Goal: Check status: Check status

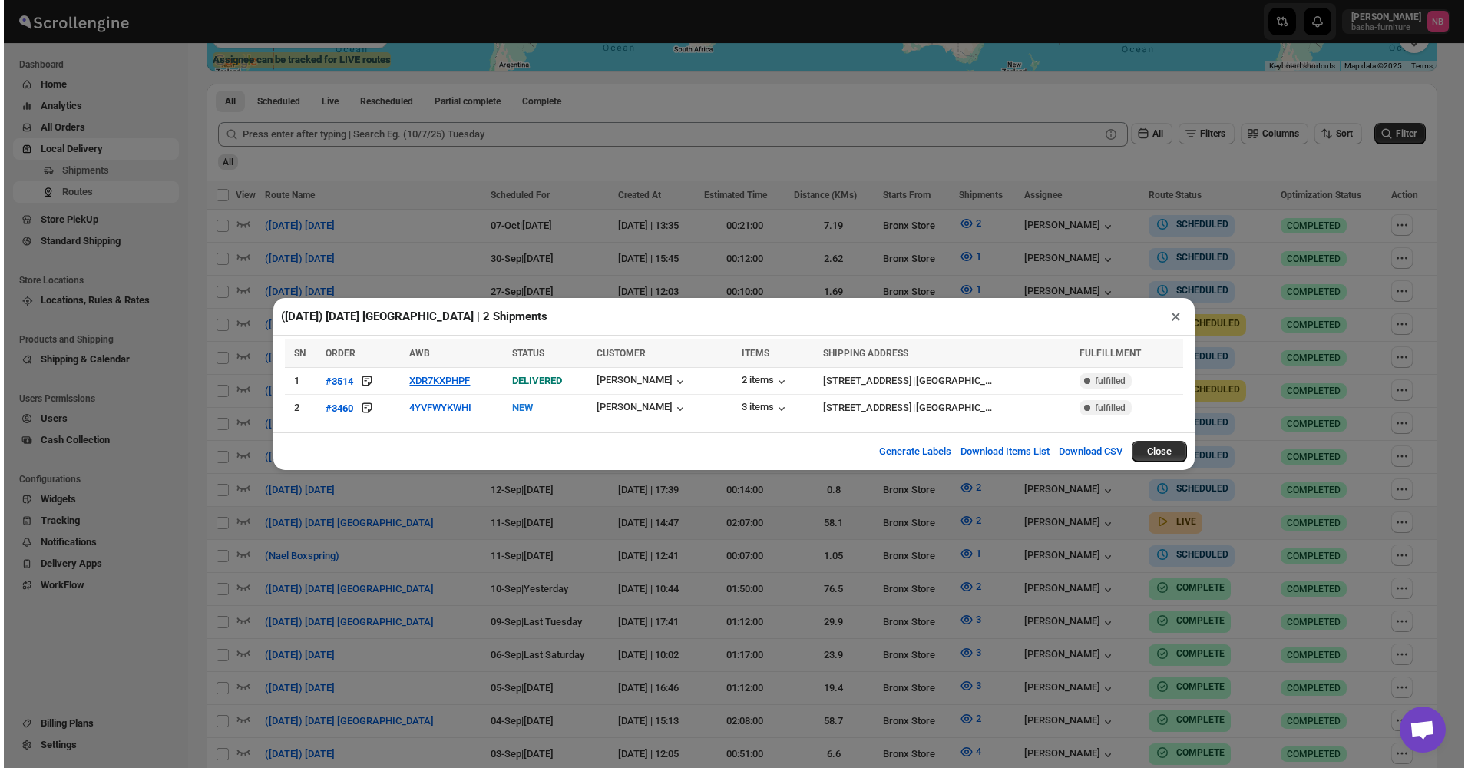
scroll to position [384, 0]
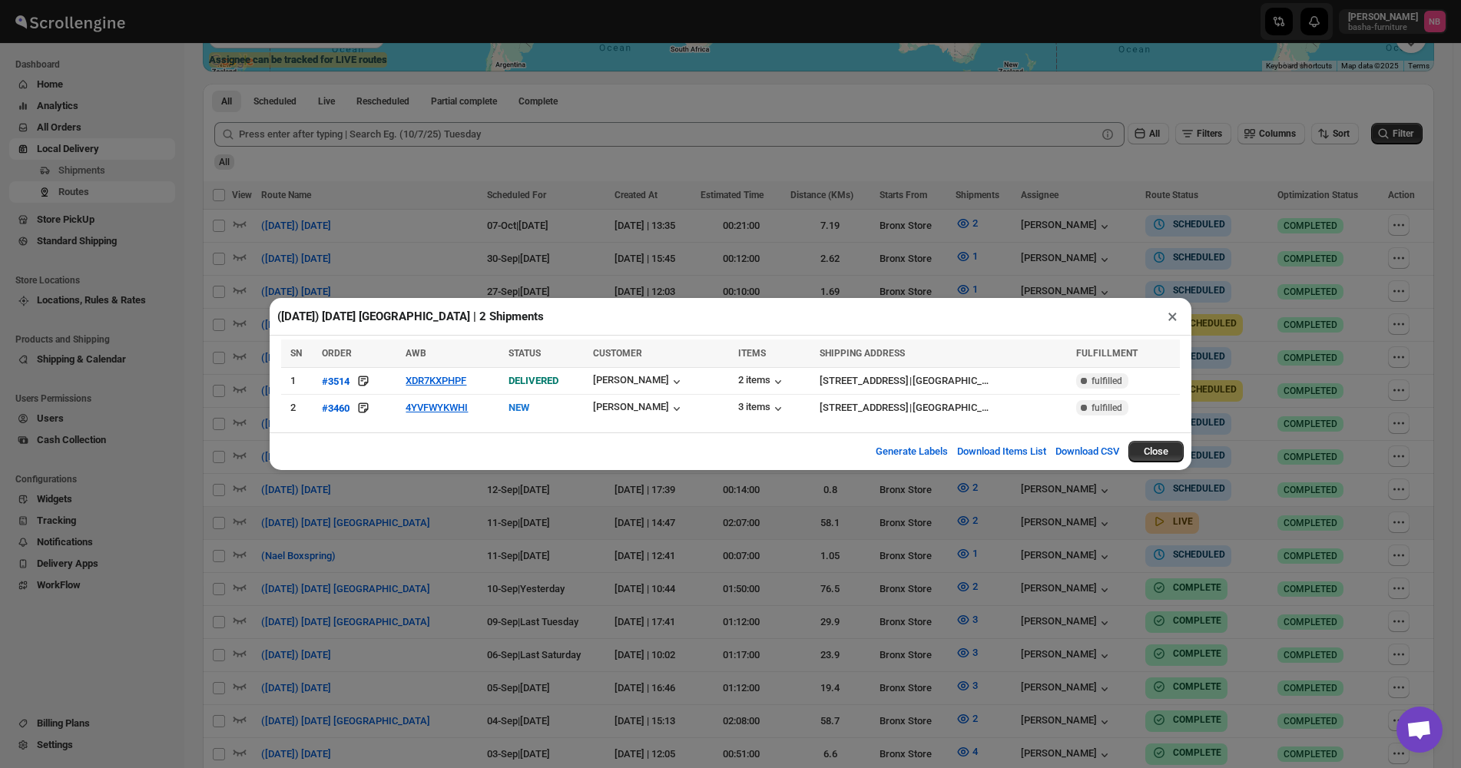
click at [1204, 266] on div "([DATE]) [DATE] [GEOGRAPHIC_DATA] | 2 Shipments × SN ORDER AWB STATUS CUSTOMER …" at bounding box center [730, 384] width 1461 height 768
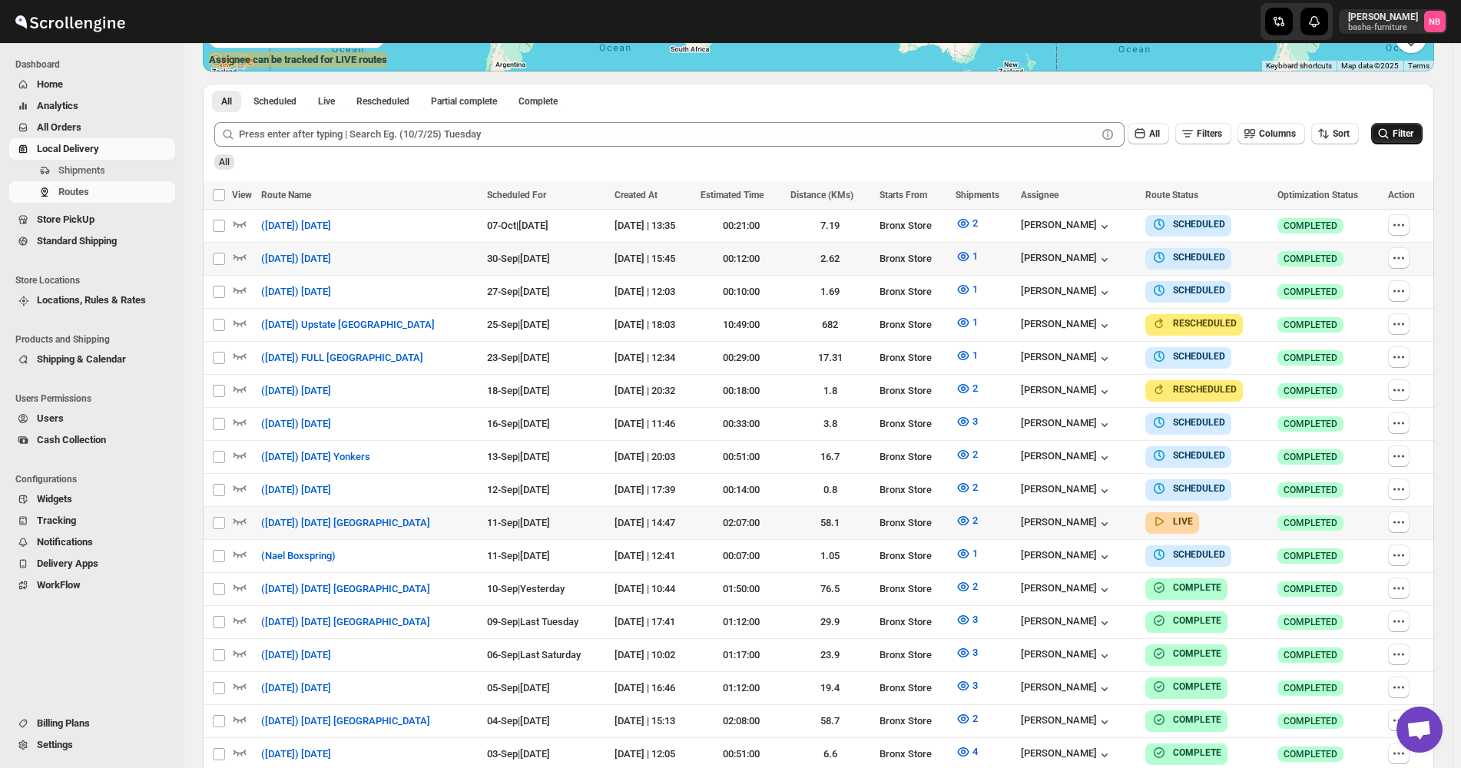
click at [1391, 141] on icon "submit" at bounding box center [1382, 133] width 15 height 15
click at [971, 513] on icon "button" at bounding box center [962, 520] width 15 height 15
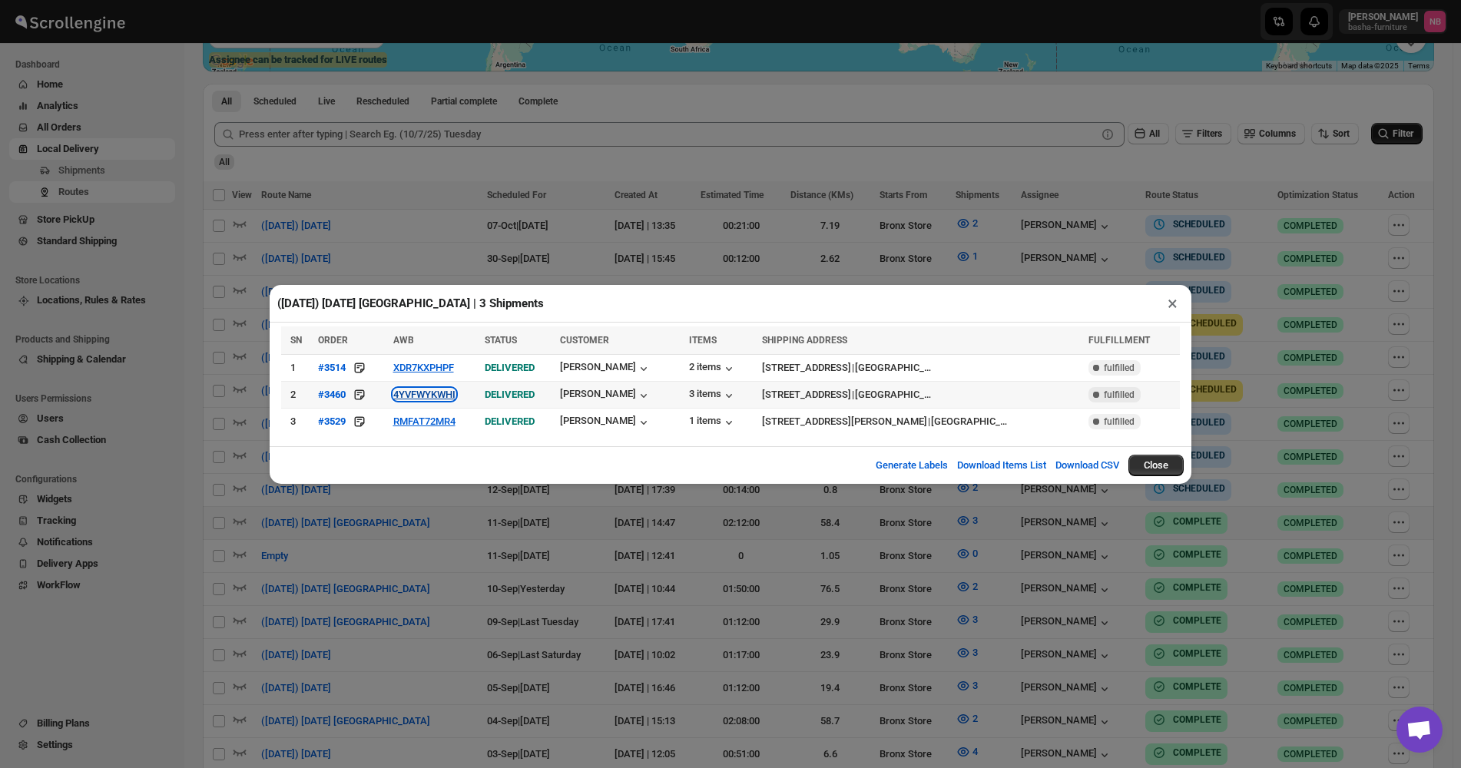
click at [431, 395] on button "4YVFWYKWHI" at bounding box center [424, 395] width 62 height 12
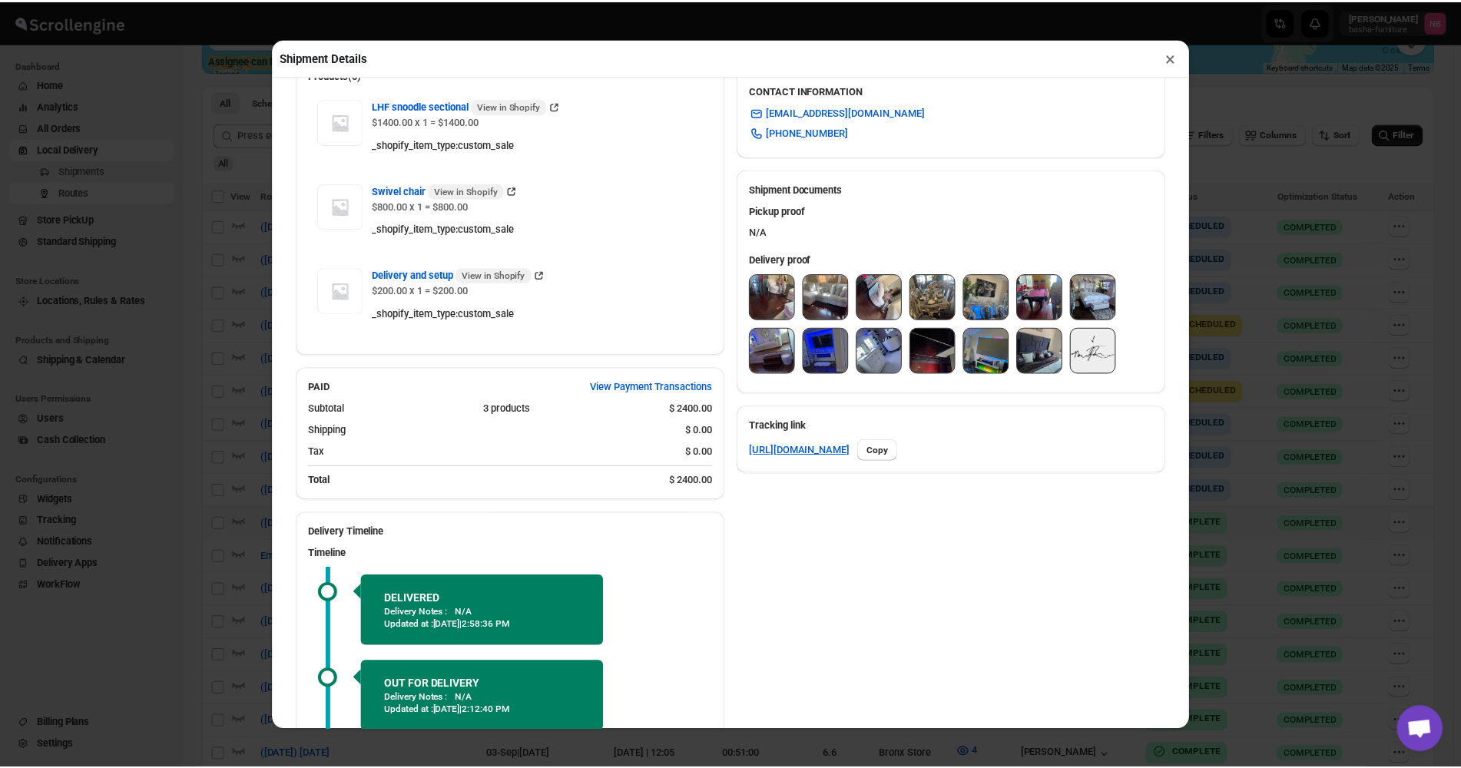
scroll to position [614, 0]
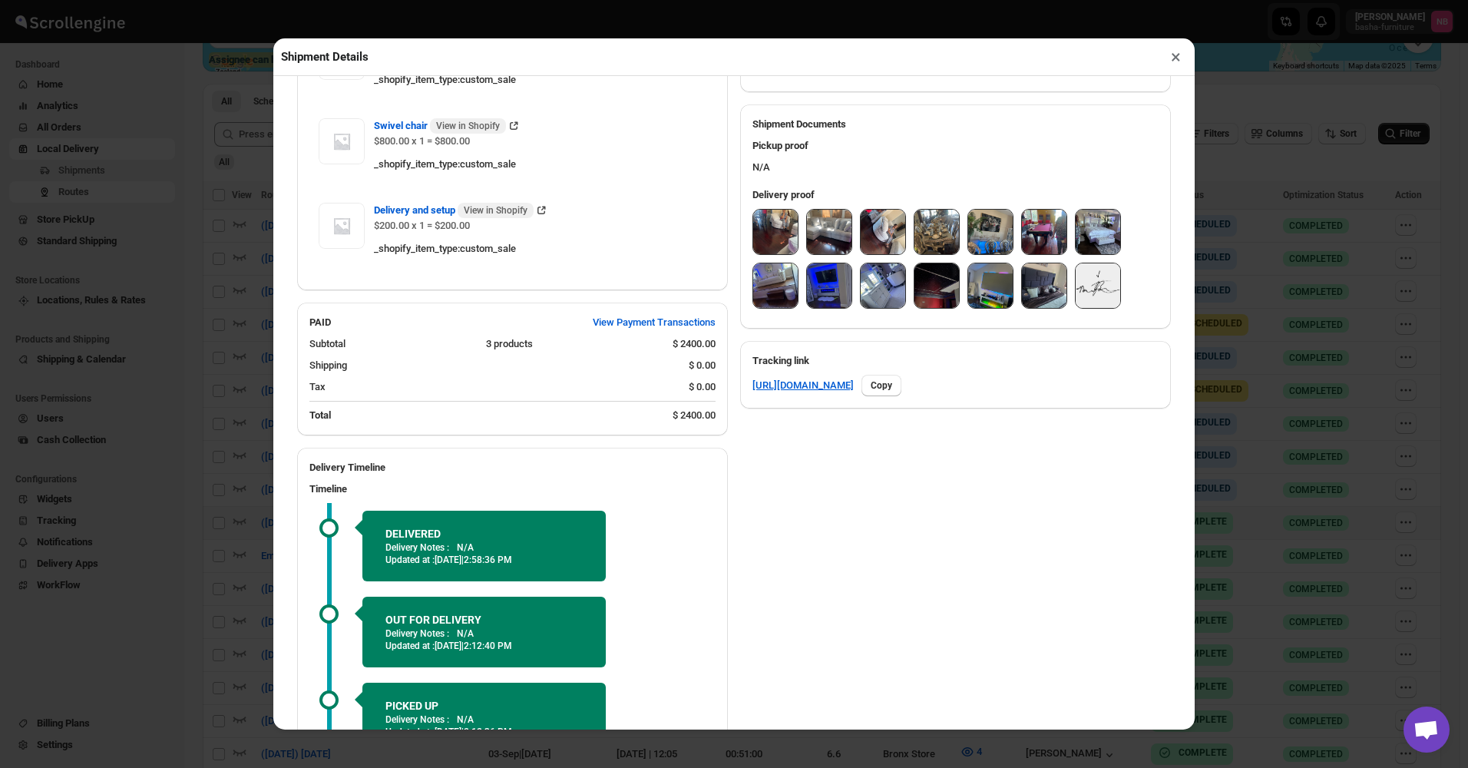
click at [778, 237] on img at bounding box center [775, 232] width 45 height 45
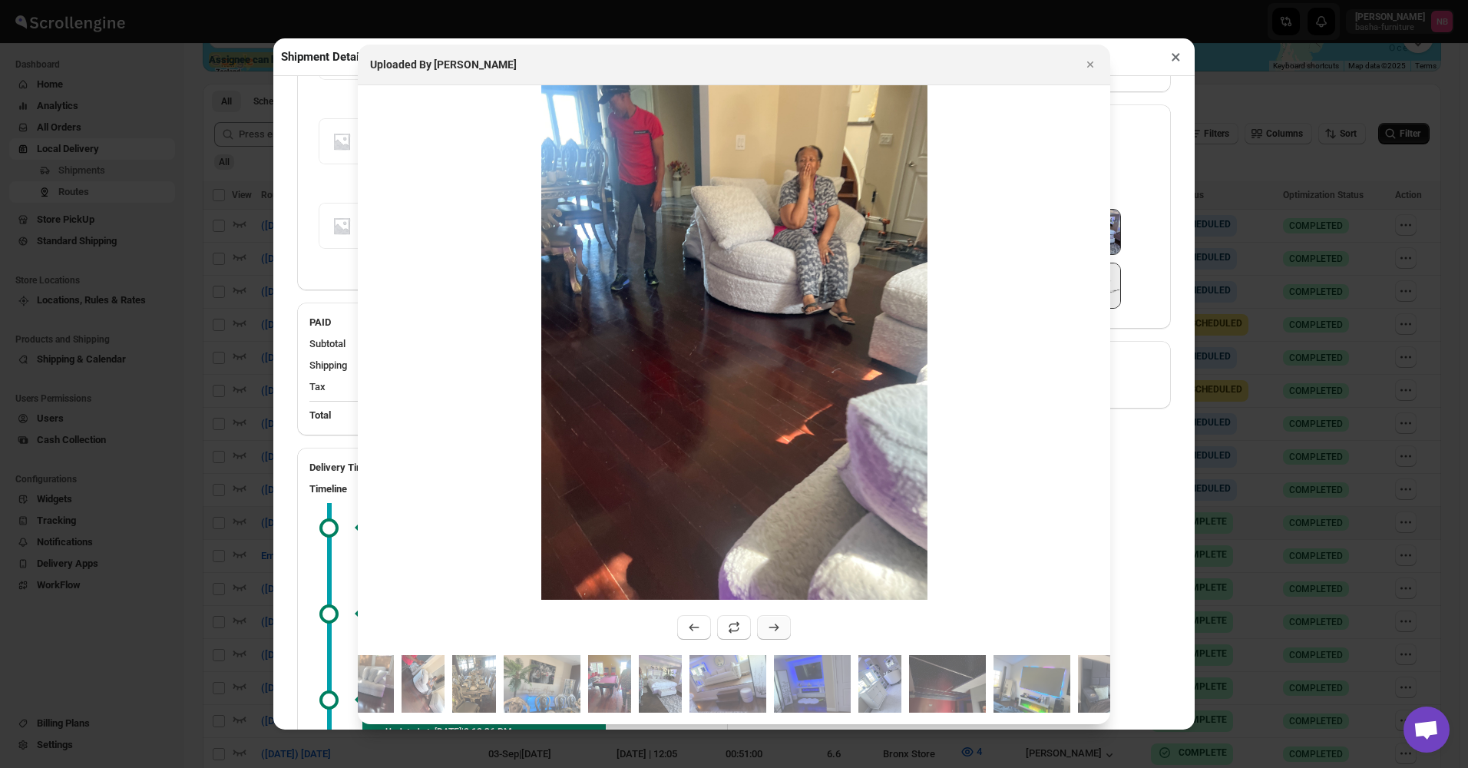
drag, startPoint x: 773, startPoint y: 607, endPoint x: 774, endPoint y: 616, distance: 8.6
click at [773, 609] on div ":r5jc:" at bounding box center [731, 624] width 120 height 31
click at [774, 620] on icon ":r5jc:" at bounding box center [773, 627] width 15 height 15
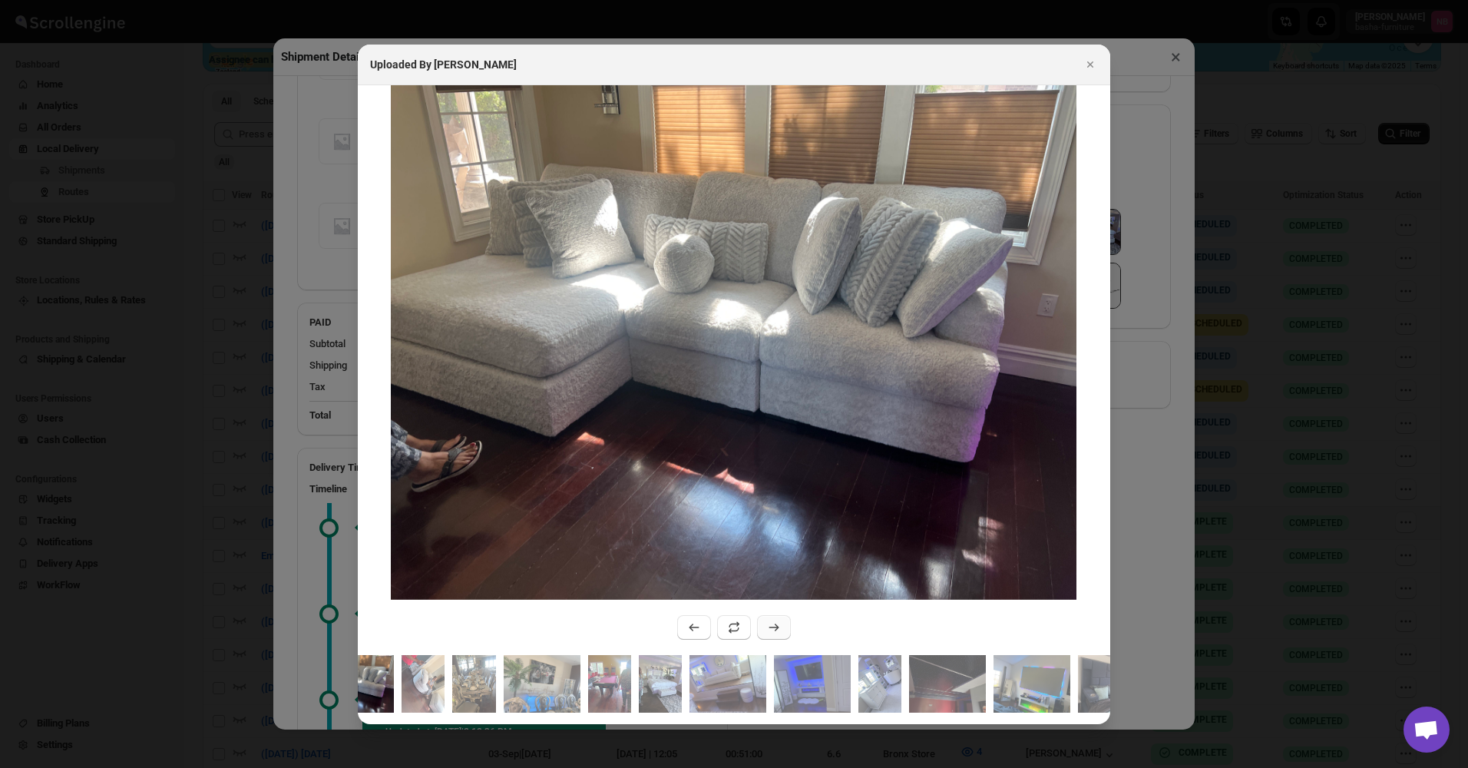
click at [770, 627] on icon ":r5jc:" at bounding box center [773, 627] width 15 height 15
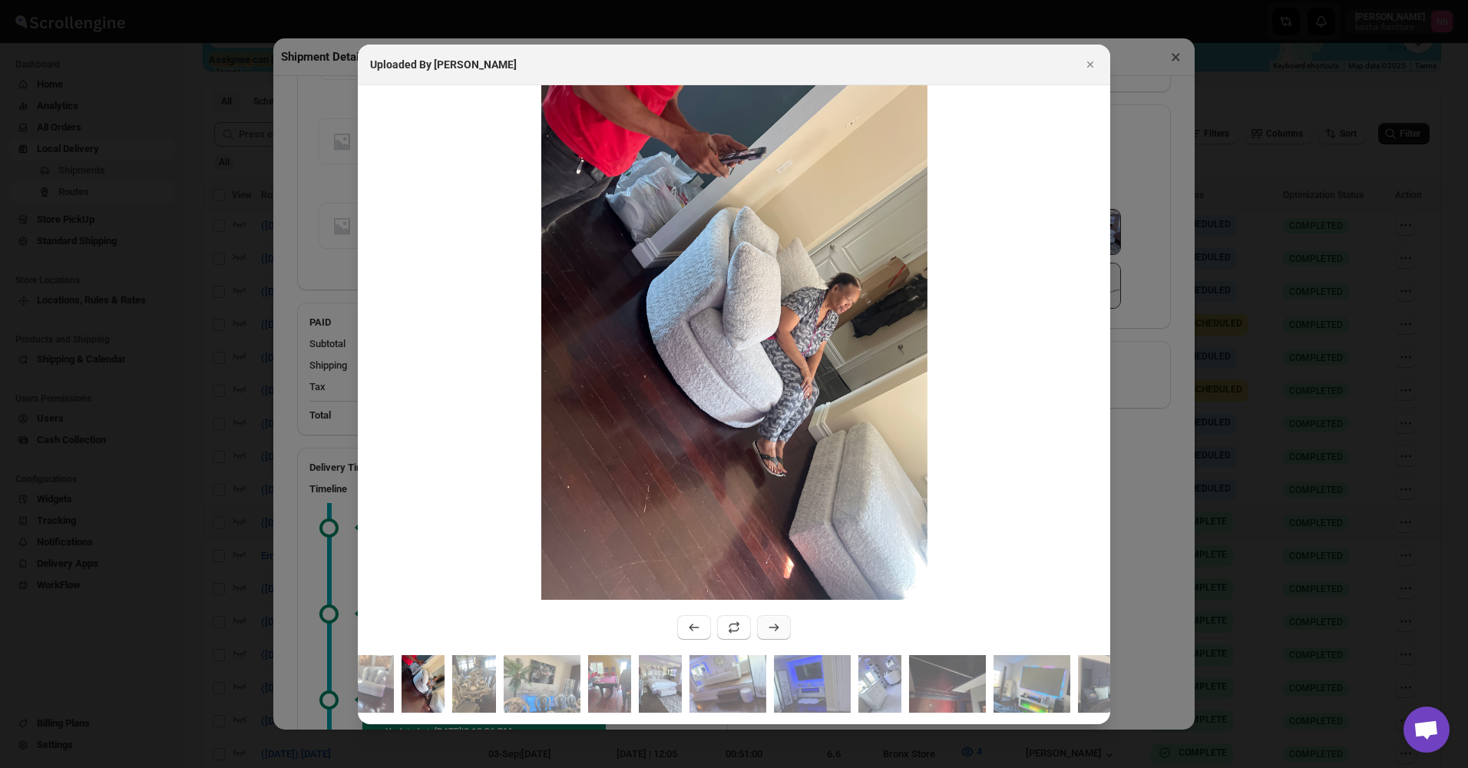
click at [770, 627] on icon ":r5jc:" at bounding box center [773, 627] width 15 height 15
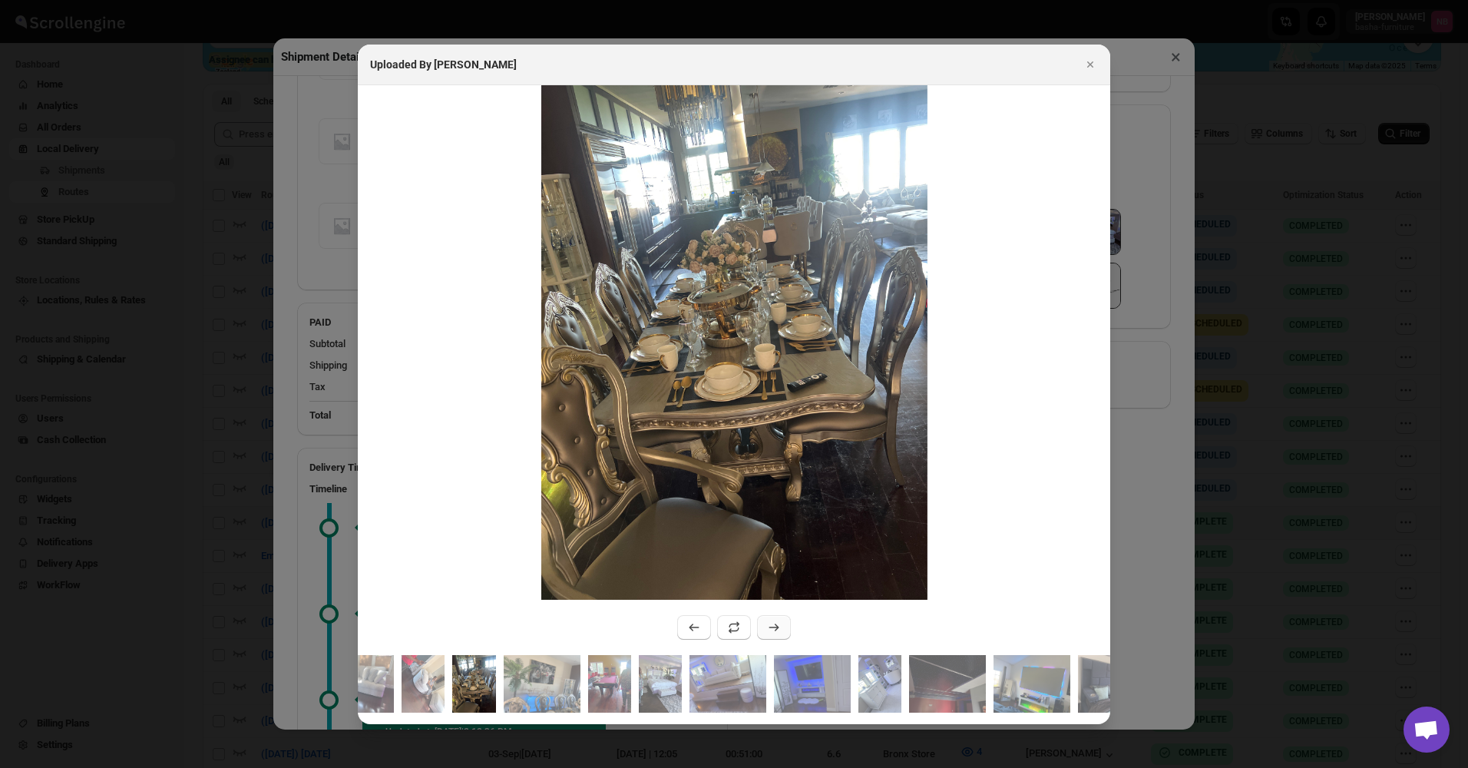
click at [770, 627] on icon ":r5jc:" at bounding box center [773, 627] width 15 height 15
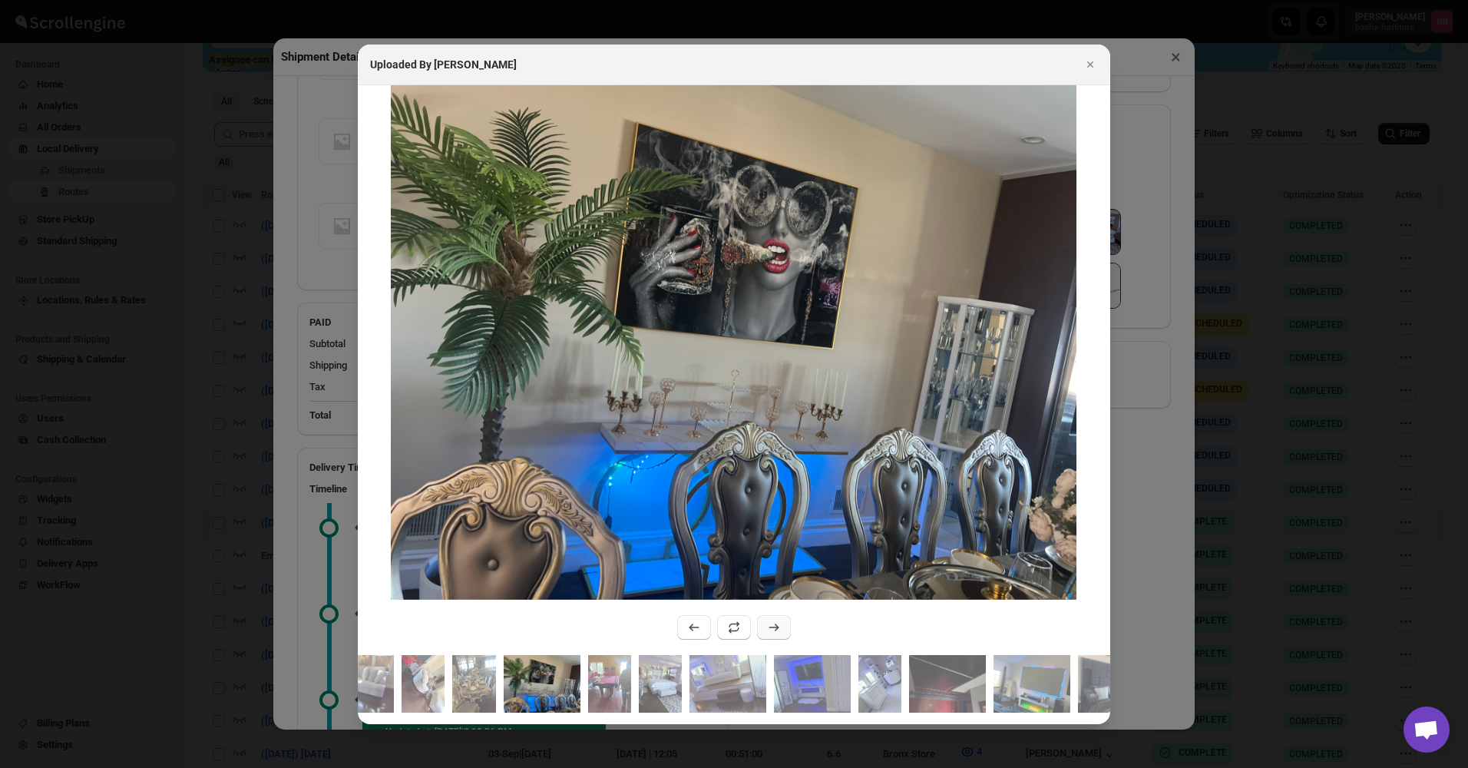
click at [770, 627] on icon ":r5jc:" at bounding box center [773, 627] width 15 height 15
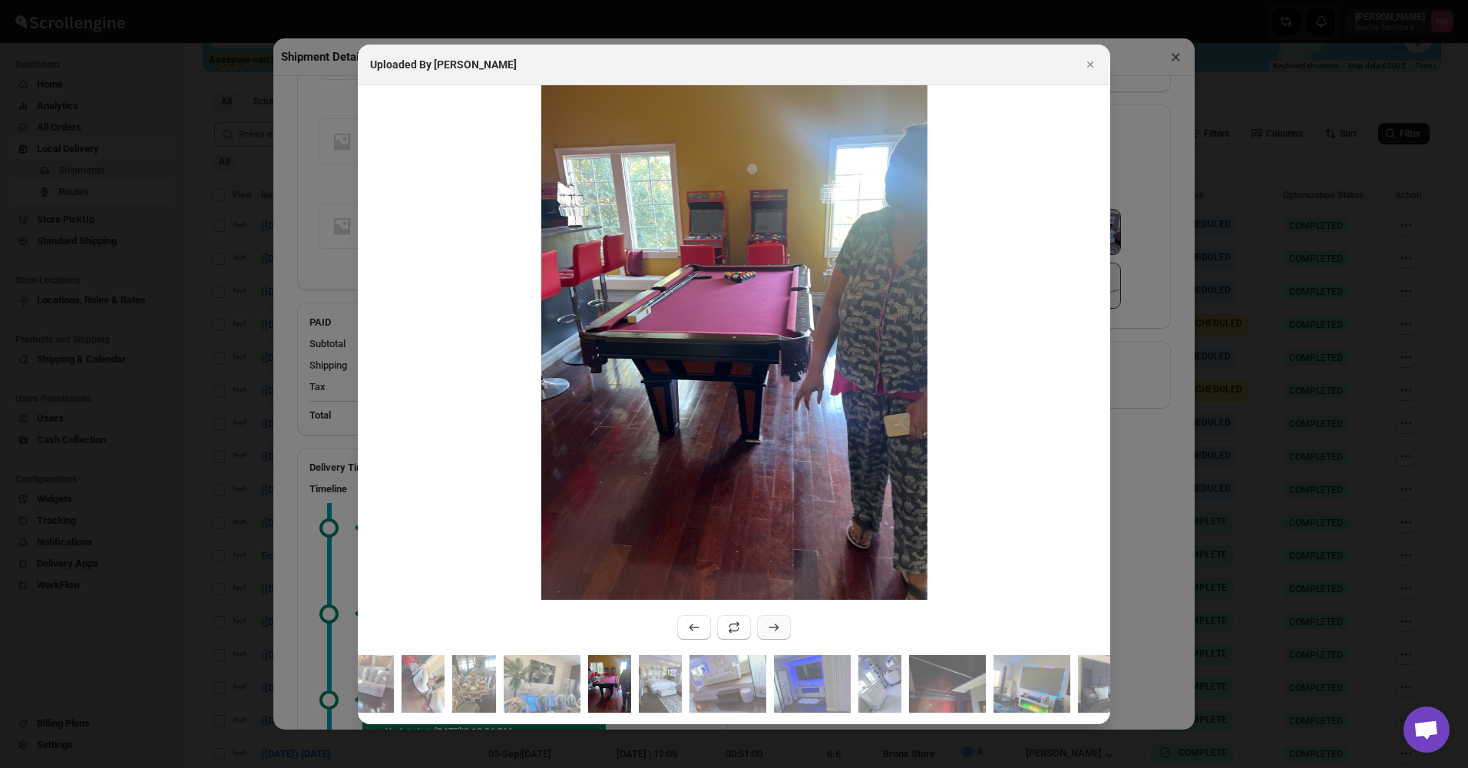
click at [770, 627] on icon ":r5jc:" at bounding box center [773, 627] width 15 height 15
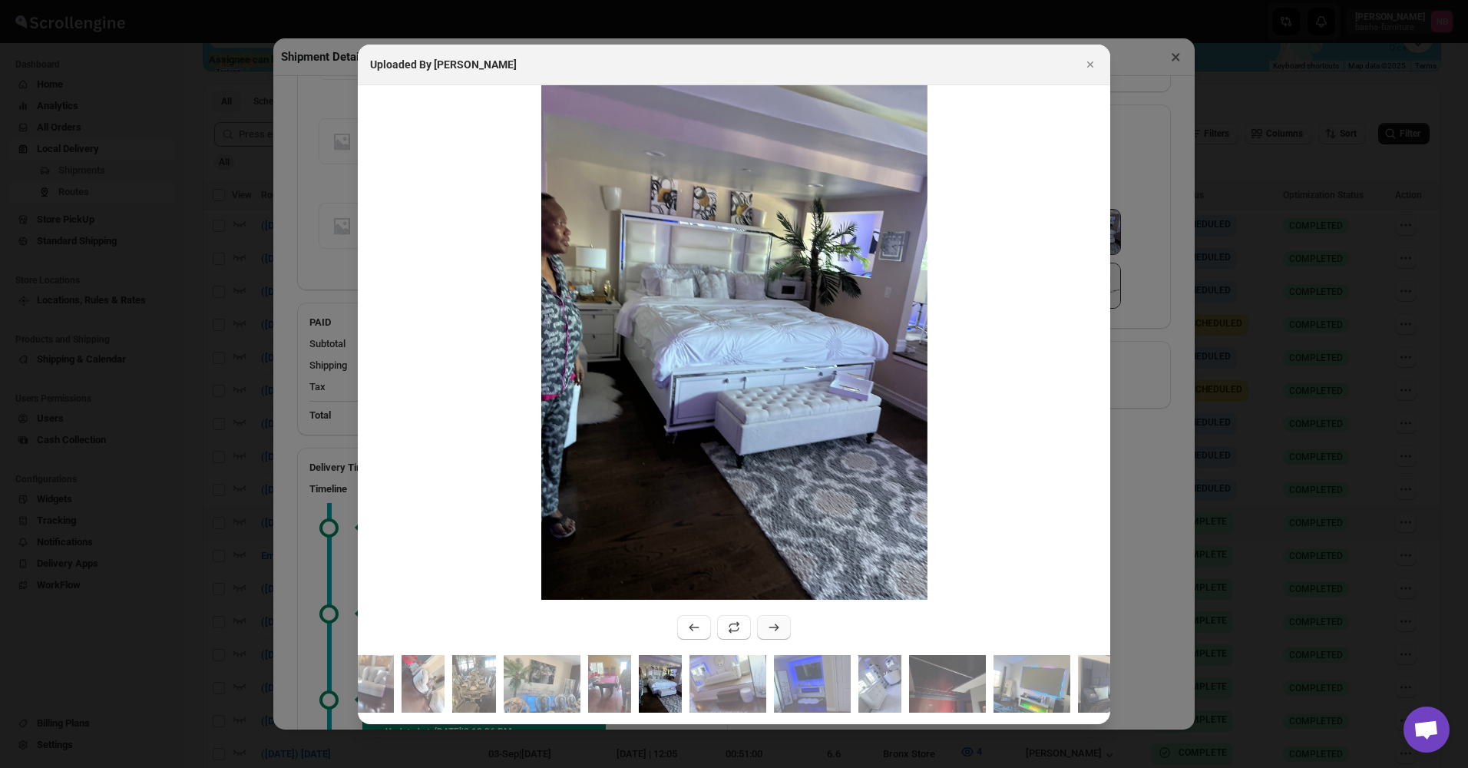
click at [770, 627] on icon ":r5jc:" at bounding box center [773, 627] width 15 height 15
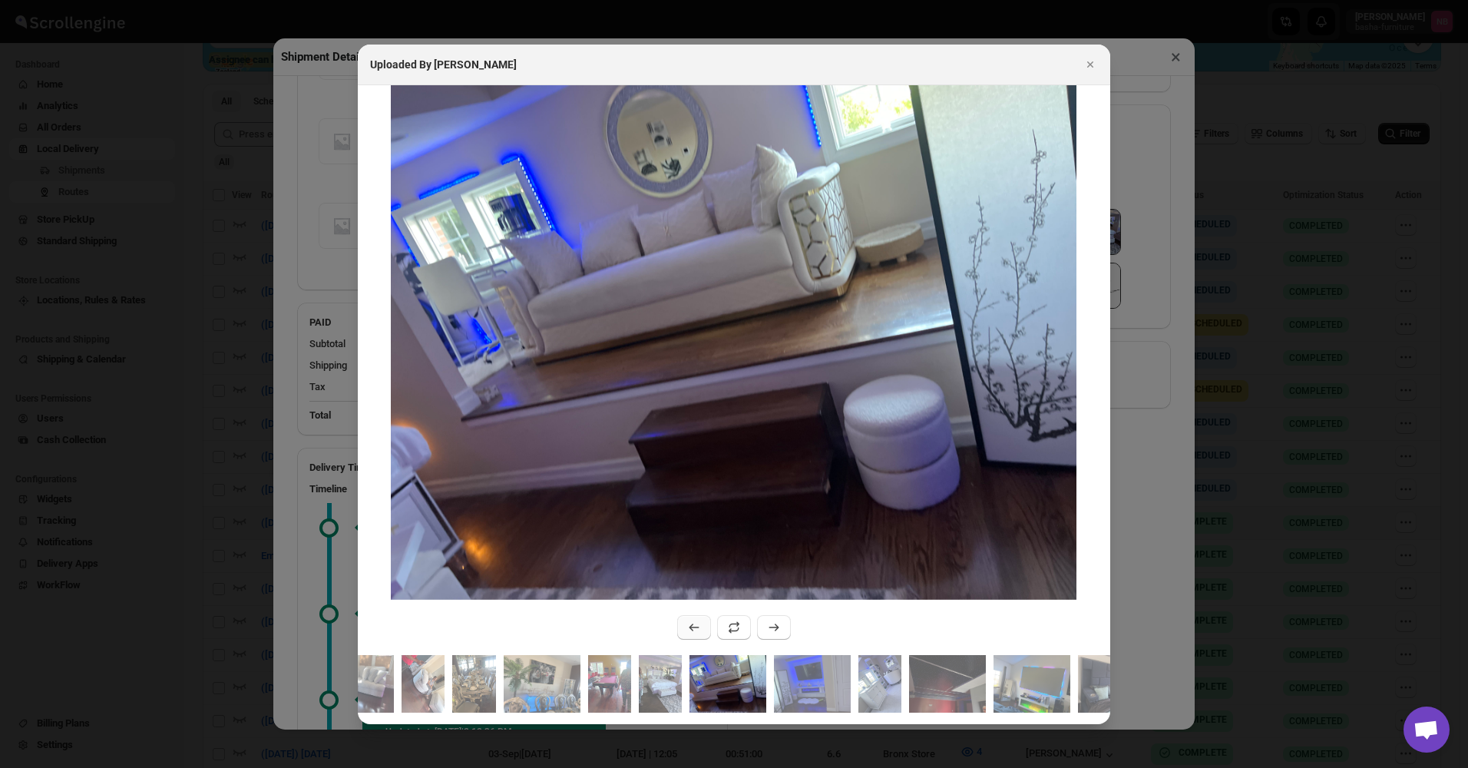
drag, startPoint x: 687, startPoint y: 628, endPoint x: 698, endPoint y: 631, distance: 11.2
click at [688, 628] on icon ":r5jc:" at bounding box center [694, 627] width 15 height 15
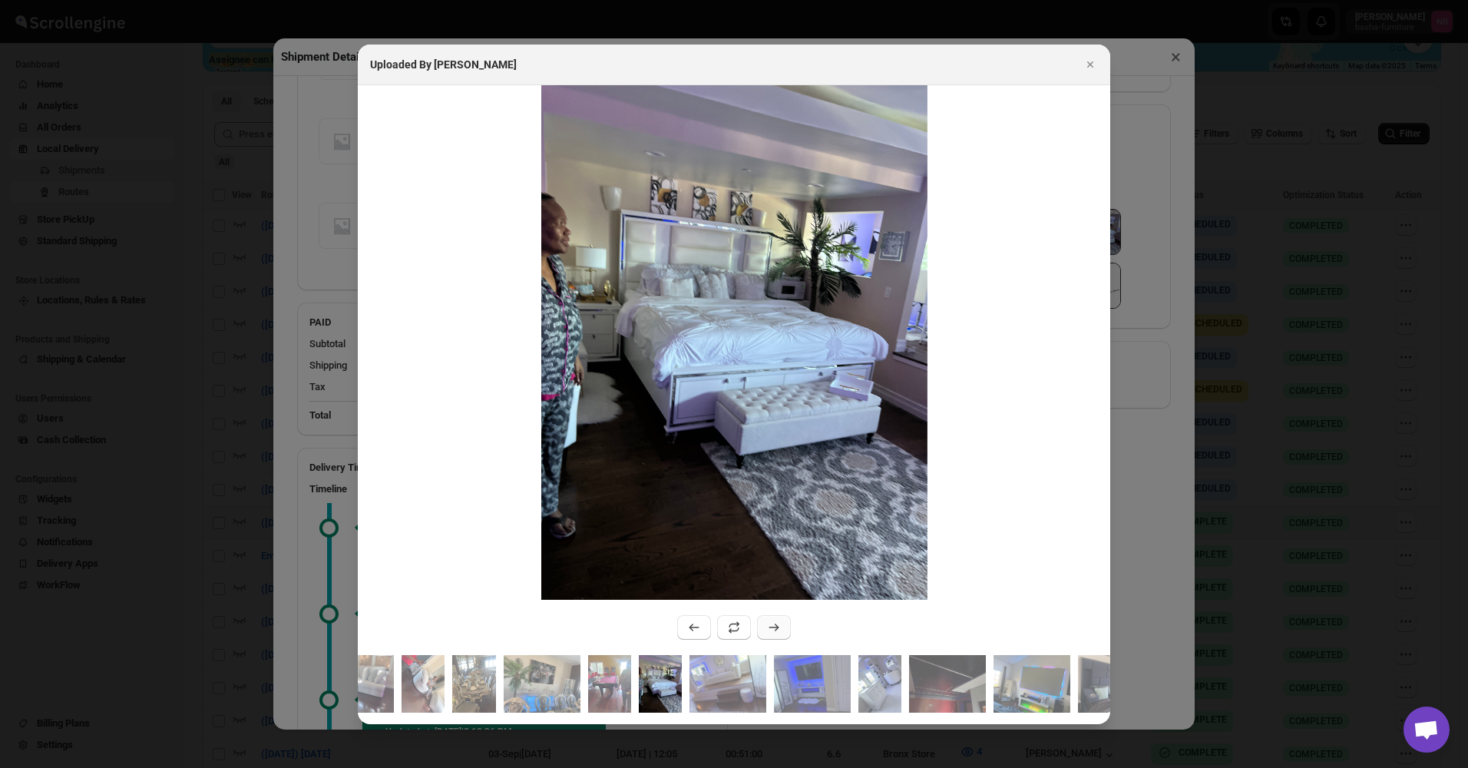
click at [788, 632] on button ":r5jc:" at bounding box center [774, 627] width 34 height 25
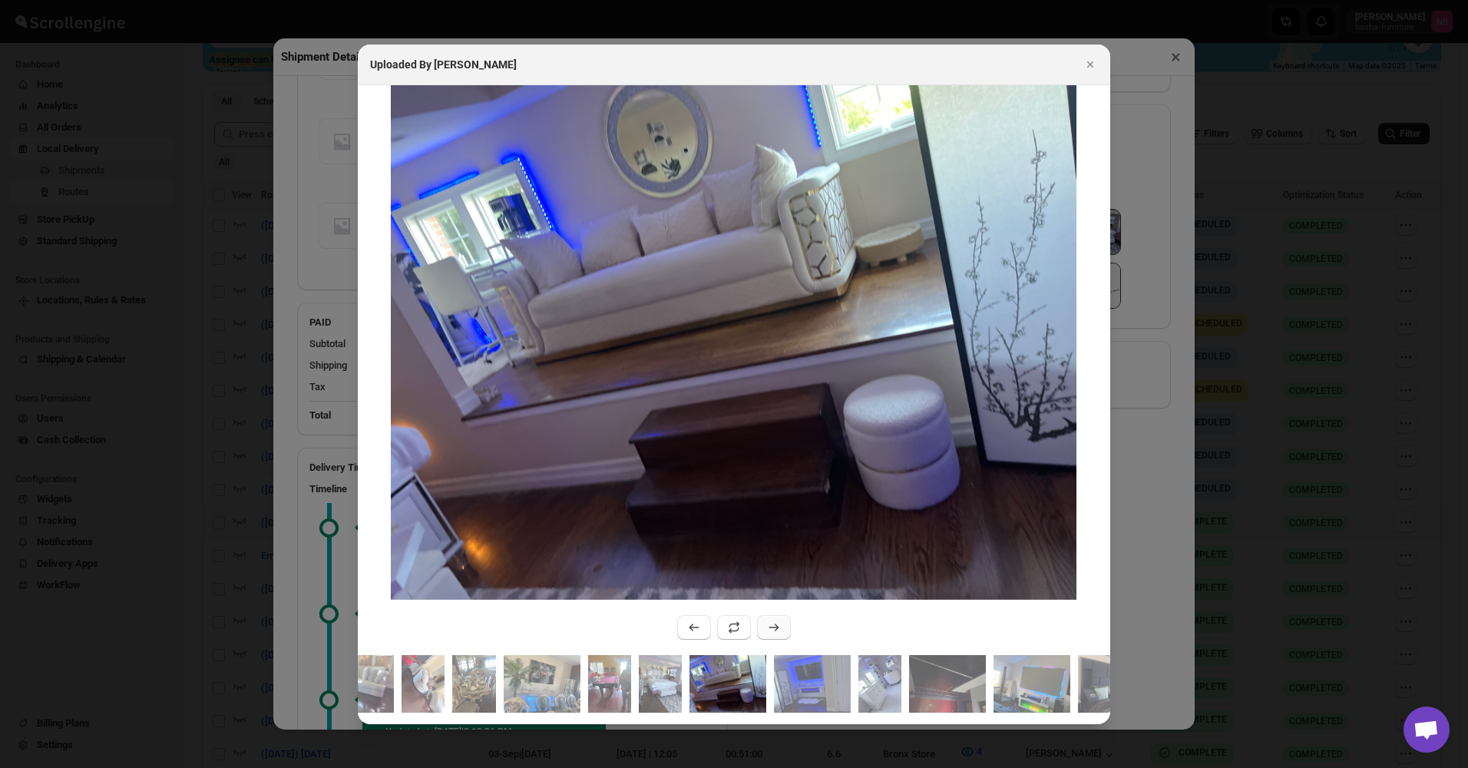
click at [789, 626] on button ":r5jc:" at bounding box center [774, 627] width 34 height 25
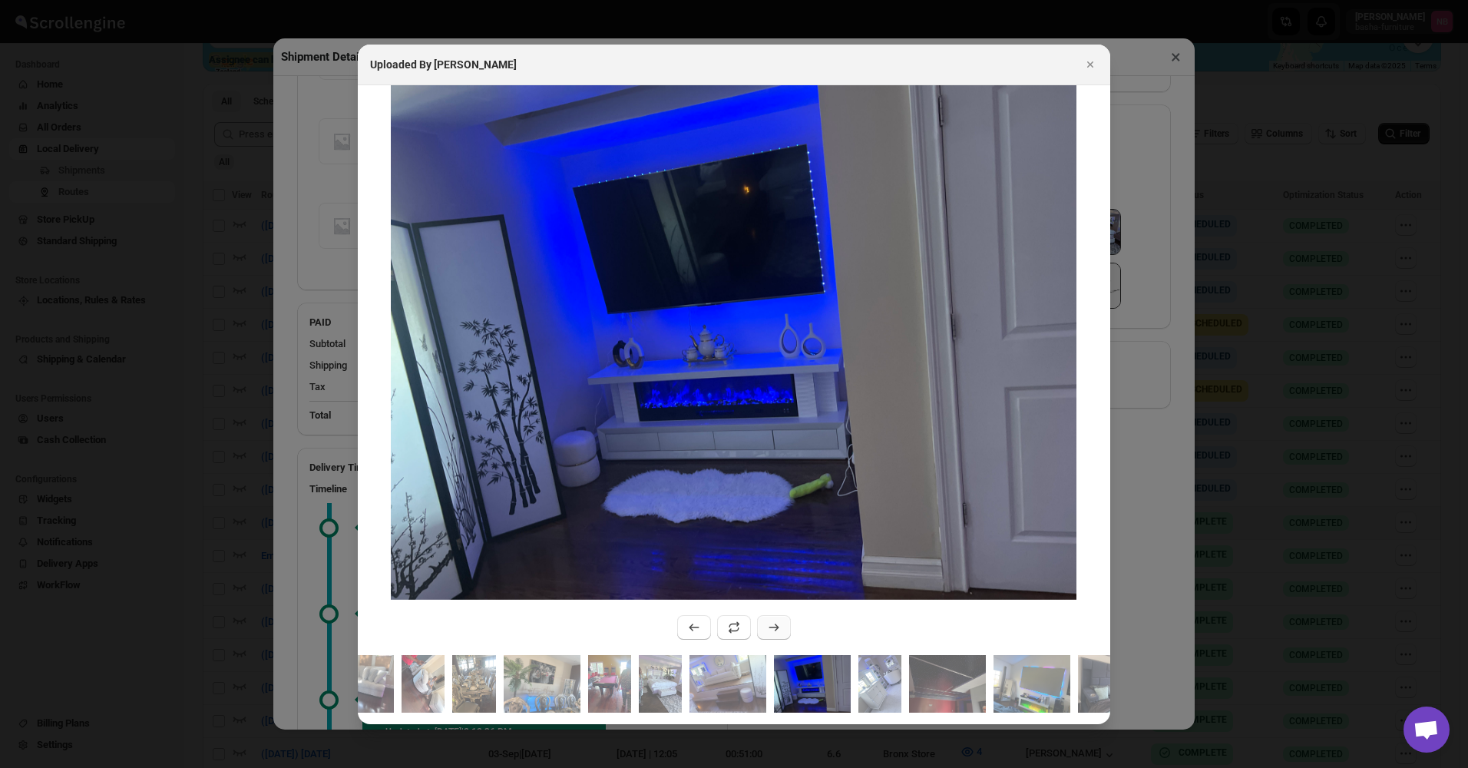
click at [781, 622] on icon ":r5jc:" at bounding box center [773, 627] width 15 height 15
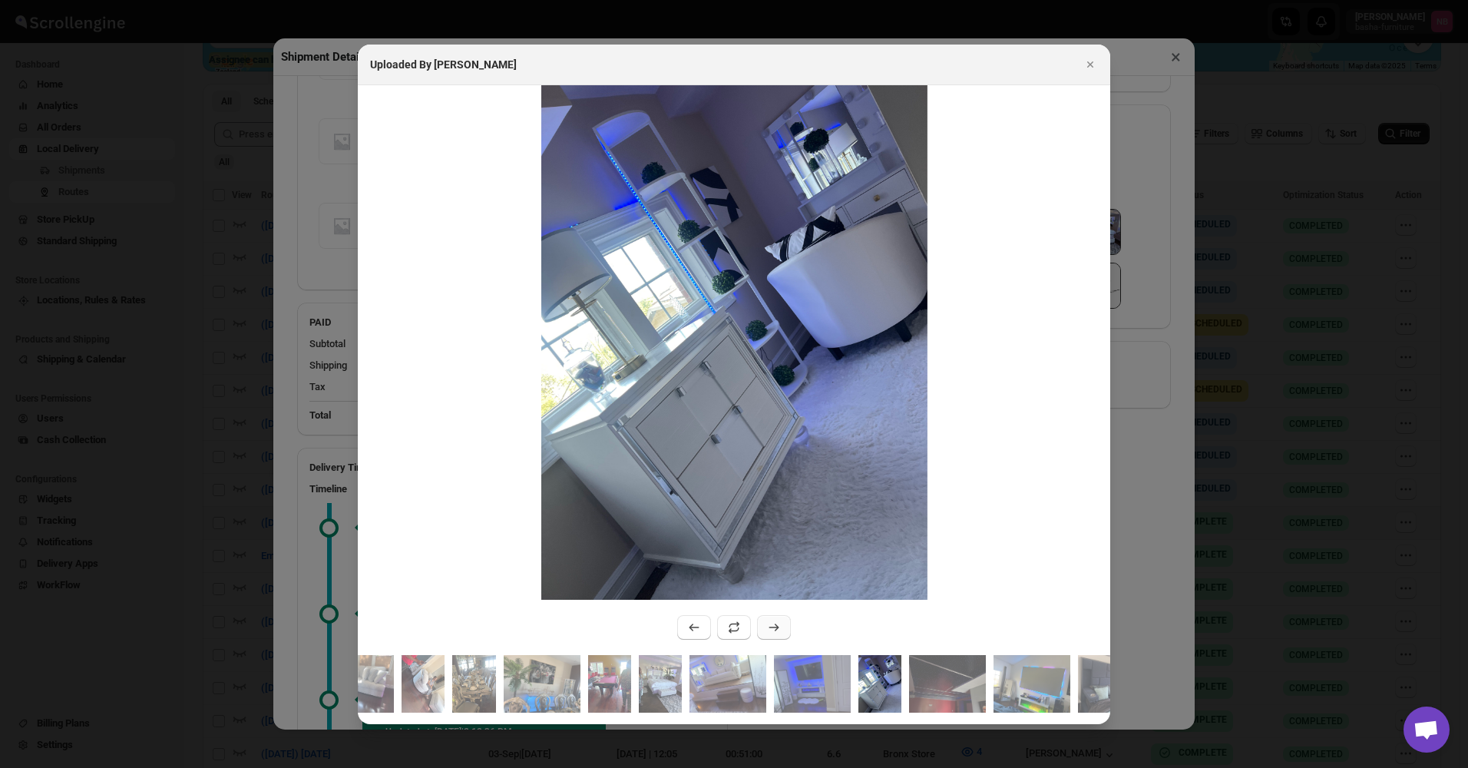
click at [781, 622] on icon ":r5jc:" at bounding box center [773, 627] width 15 height 15
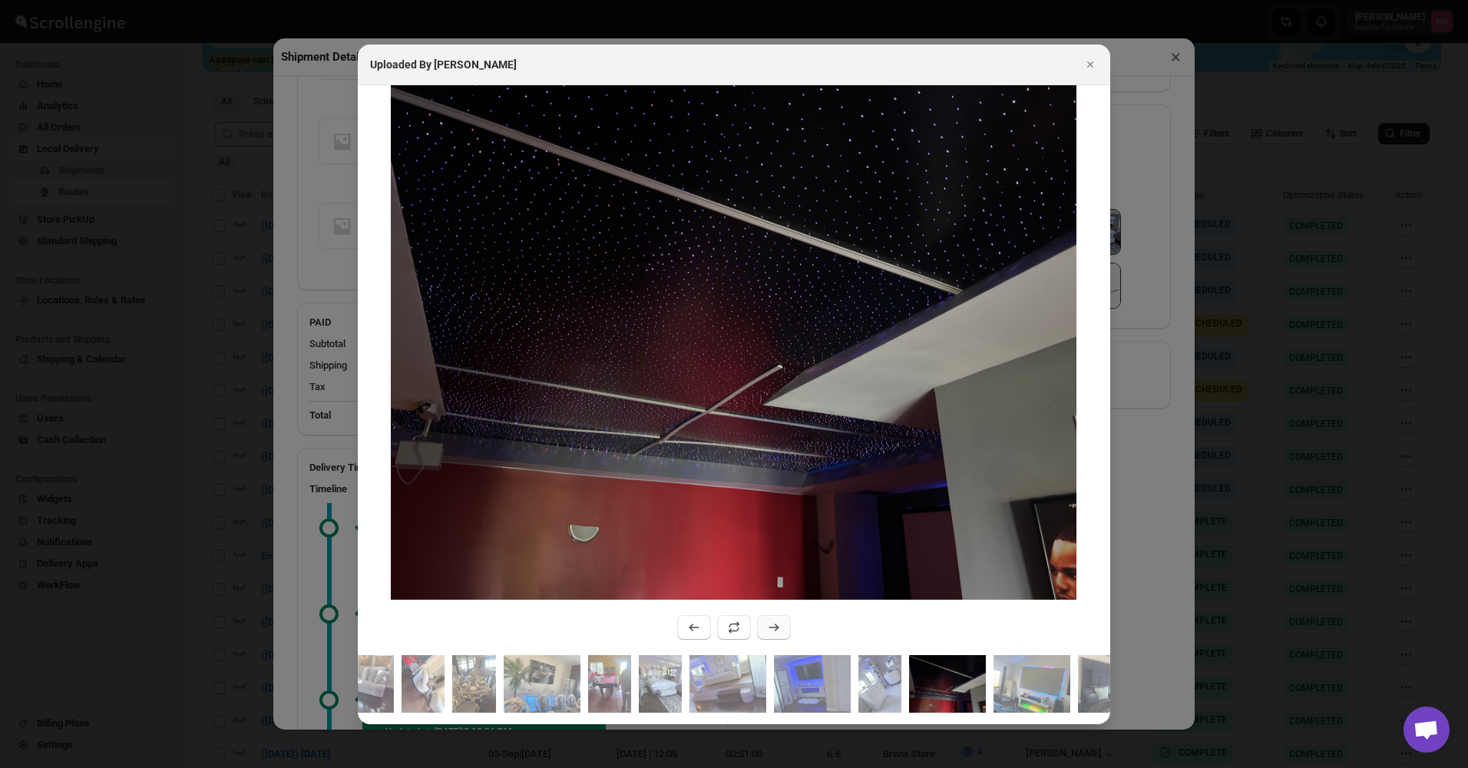
click at [769, 620] on icon ":r5jc:" at bounding box center [773, 627] width 15 height 15
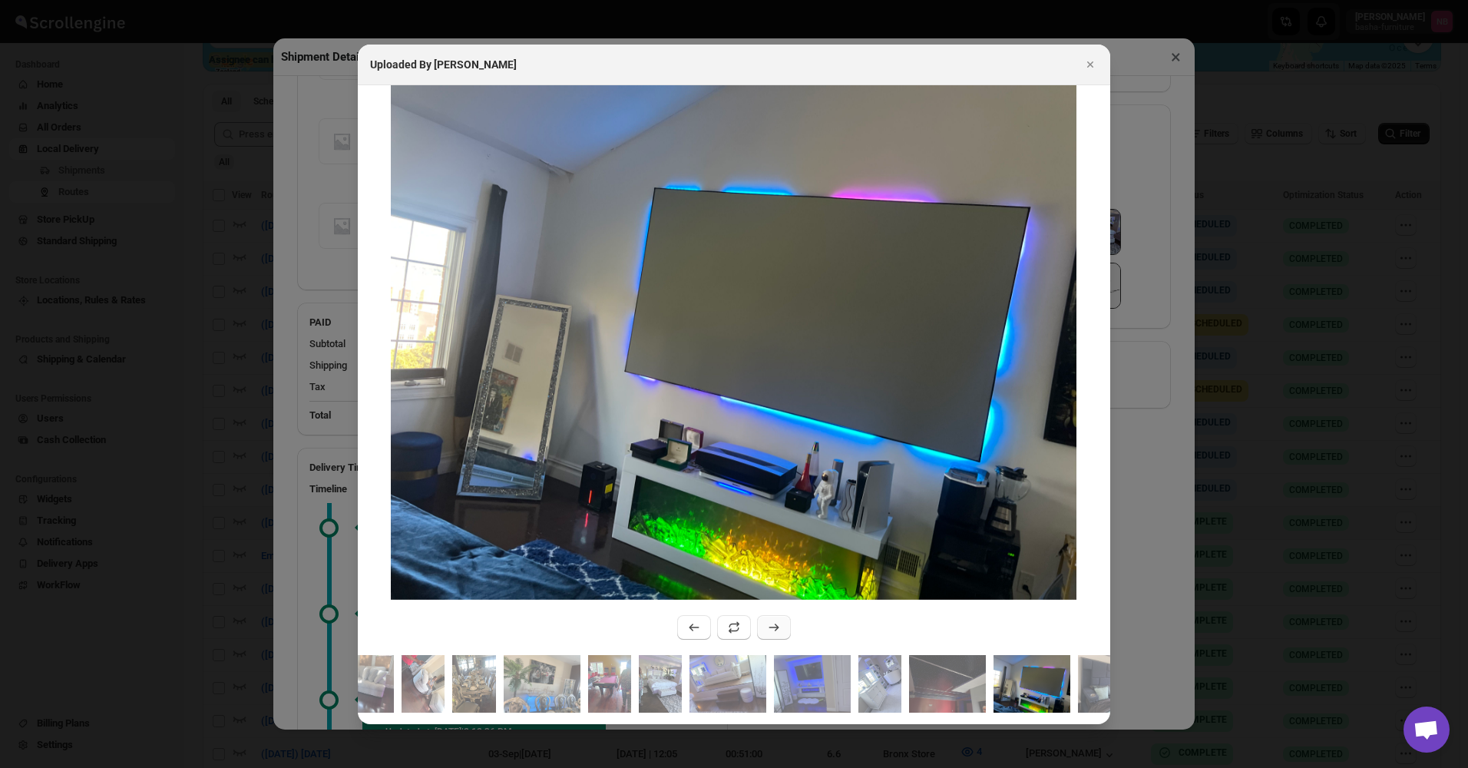
click at [769, 620] on icon ":r5jc:" at bounding box center [773, 627] width 15 height 15
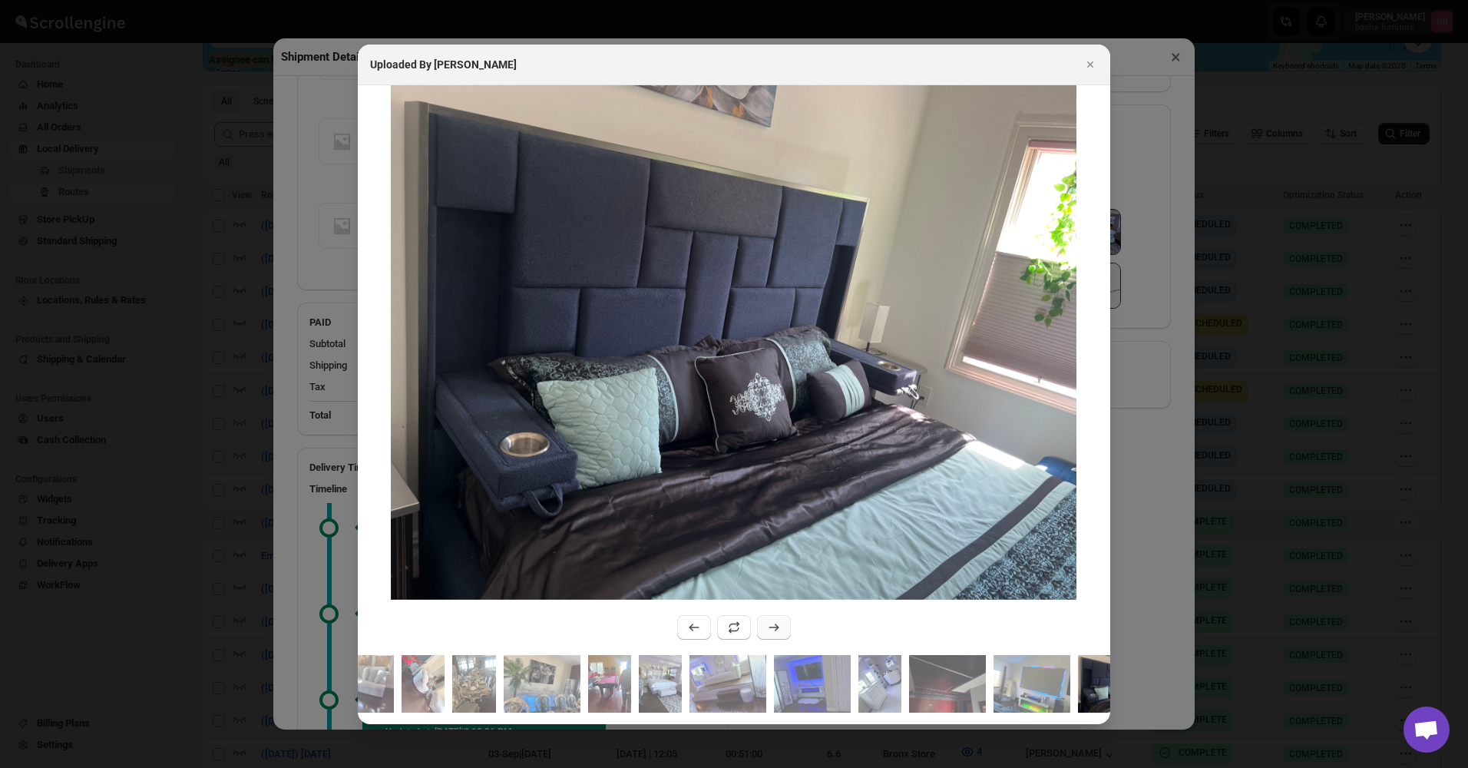
click at [769, 620] on icon ":r5jc:" at bounding box center [773, 627] width 15 height 15
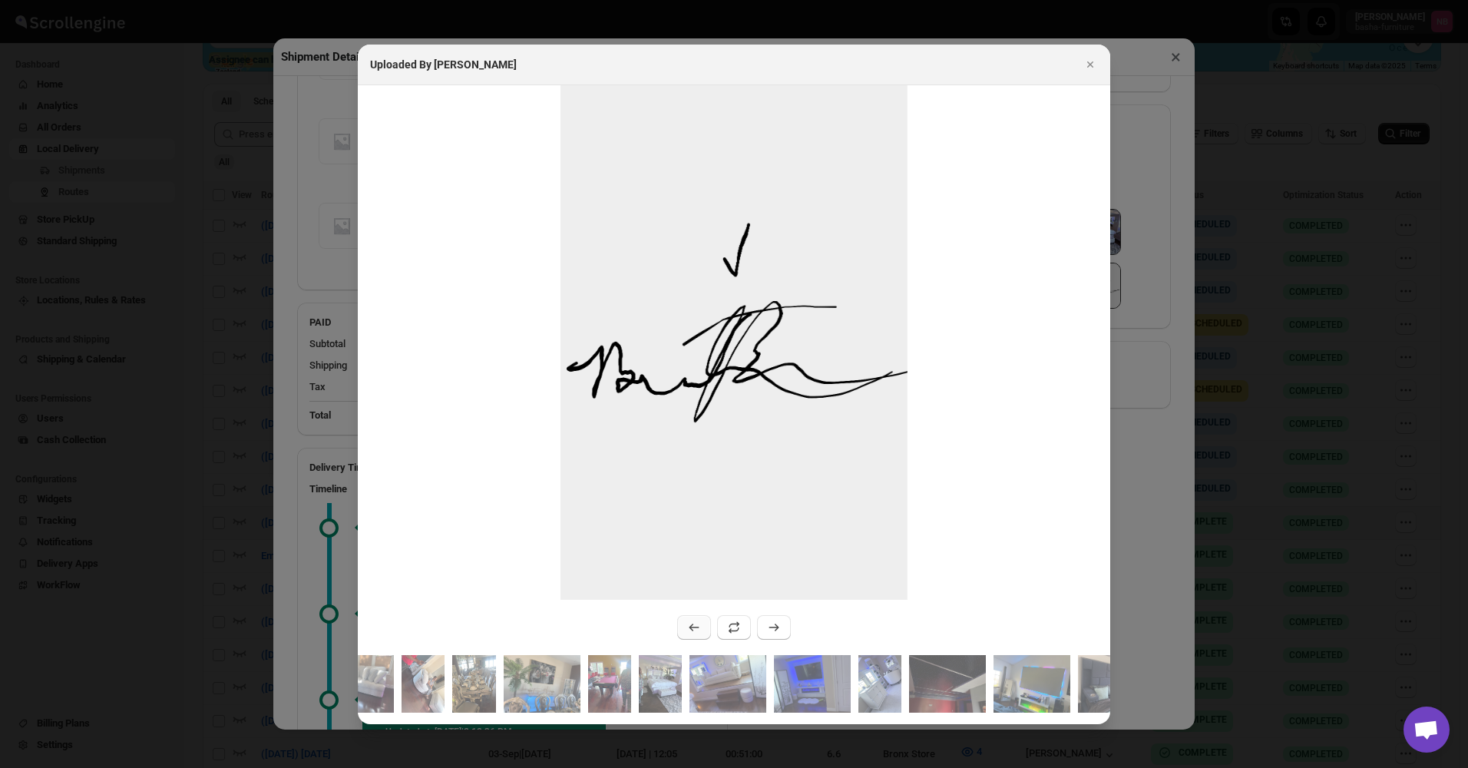
click at [693, 620] on icon ":r5jc:" at bounding box center [694, 627] width 15 height 15
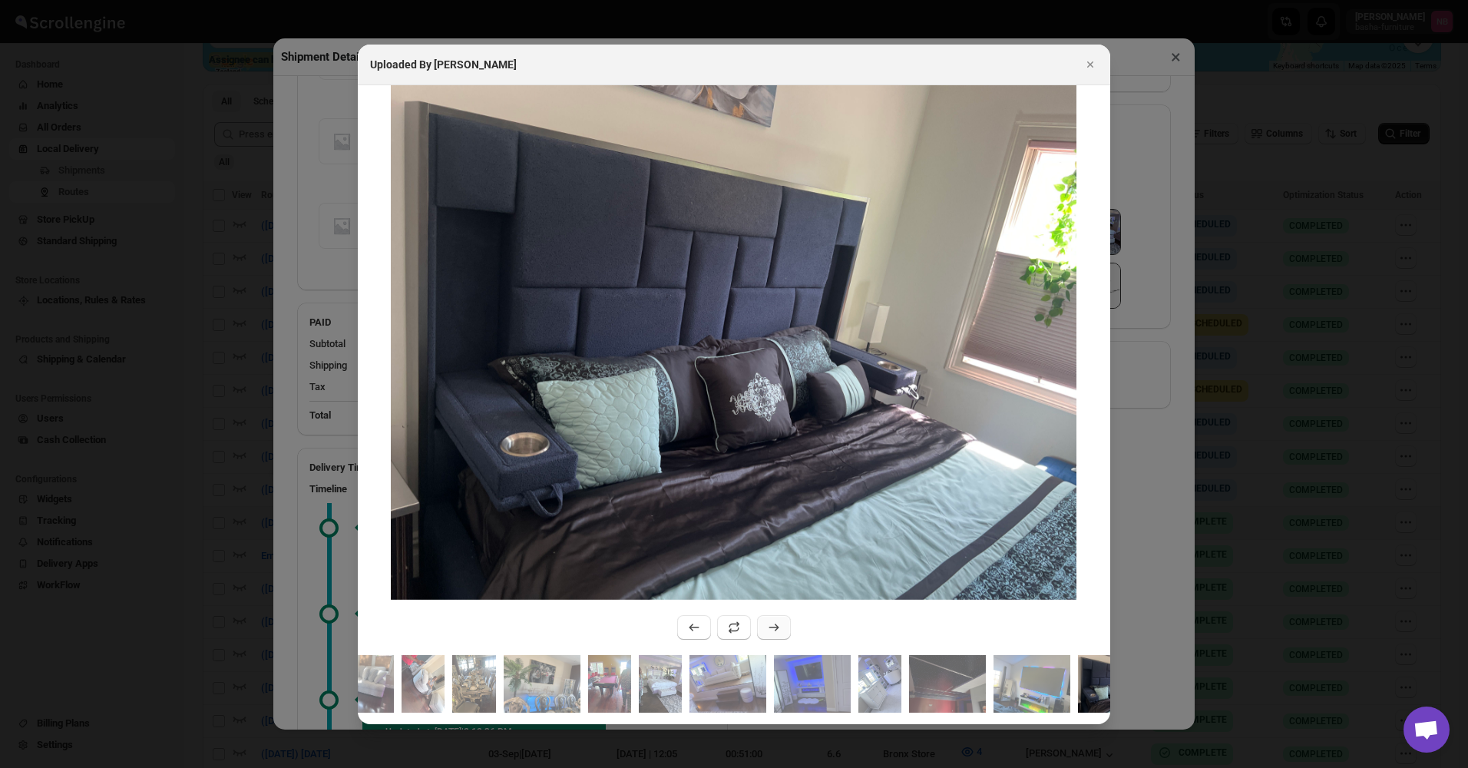
click at [770, 626] on icon ":r5jc:" at bounding box center [773, 627] width 15 height 15
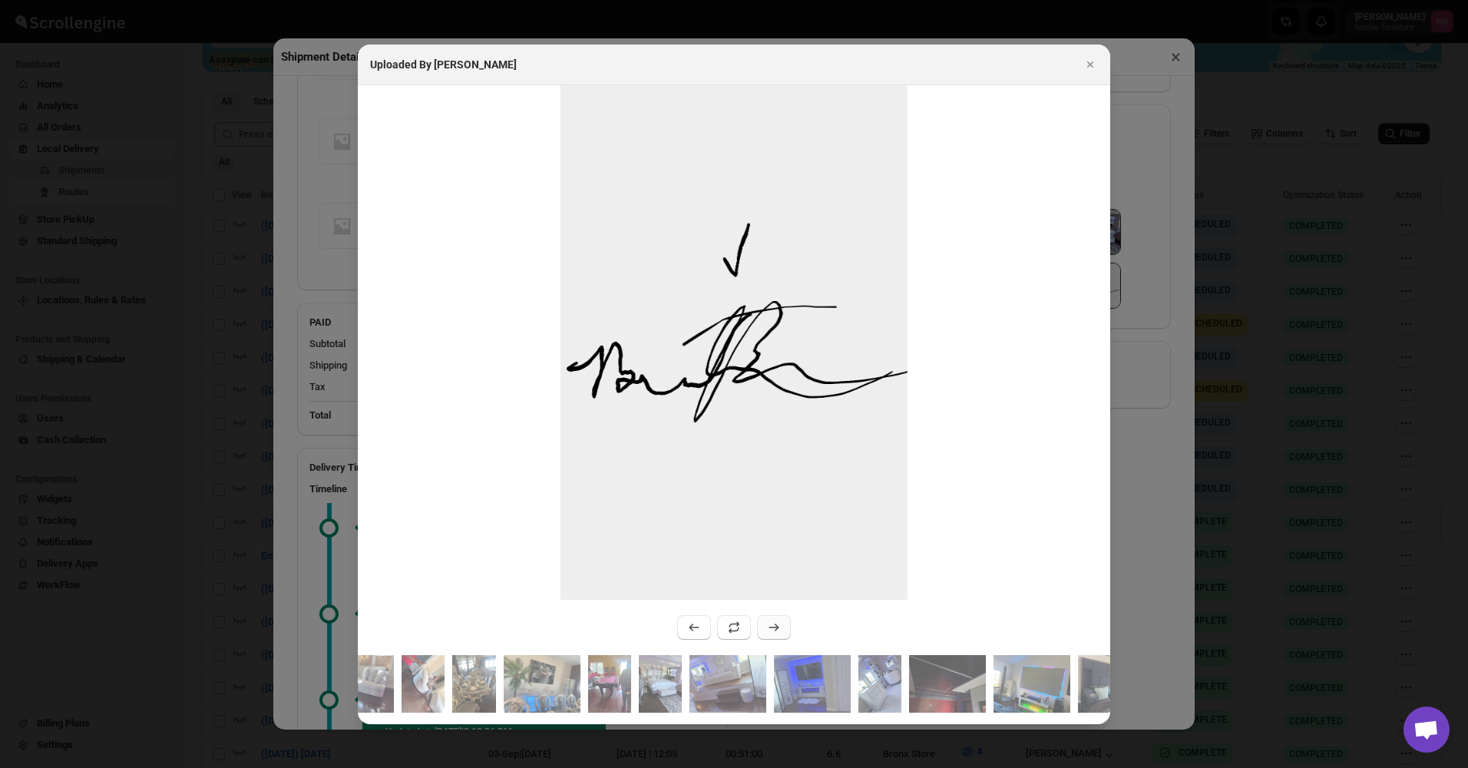
click at [770, 626] on icon ":r5jc:" at bounding box center [773, 627] width 15 height 15
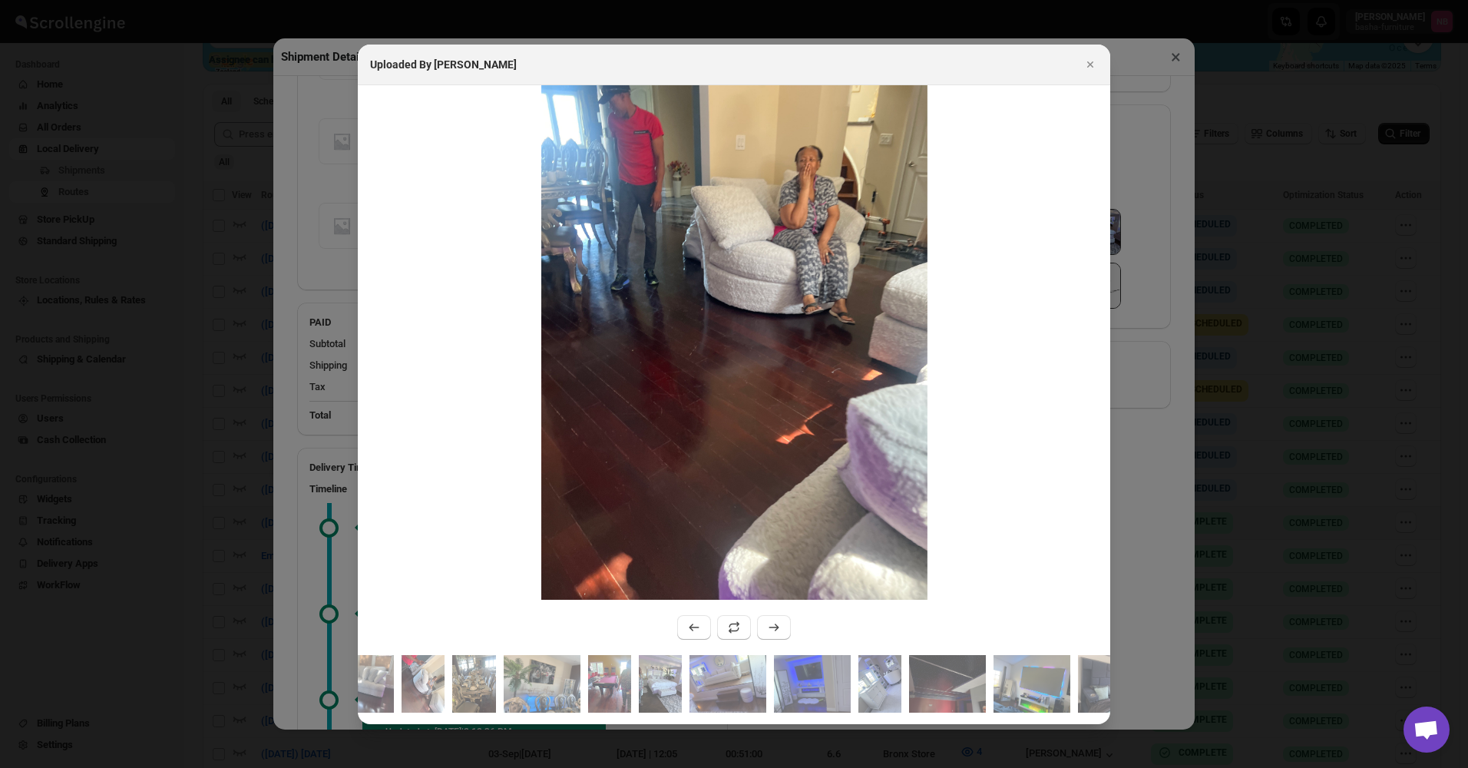
click at [1100, 67] on div "Uploaded By [PERSON_NAME]" at bounding box center [734, 65] width 753 height 41
click at [1091, 57] on icon "Close" at bounding box center [1090, 64] width 15 height 15
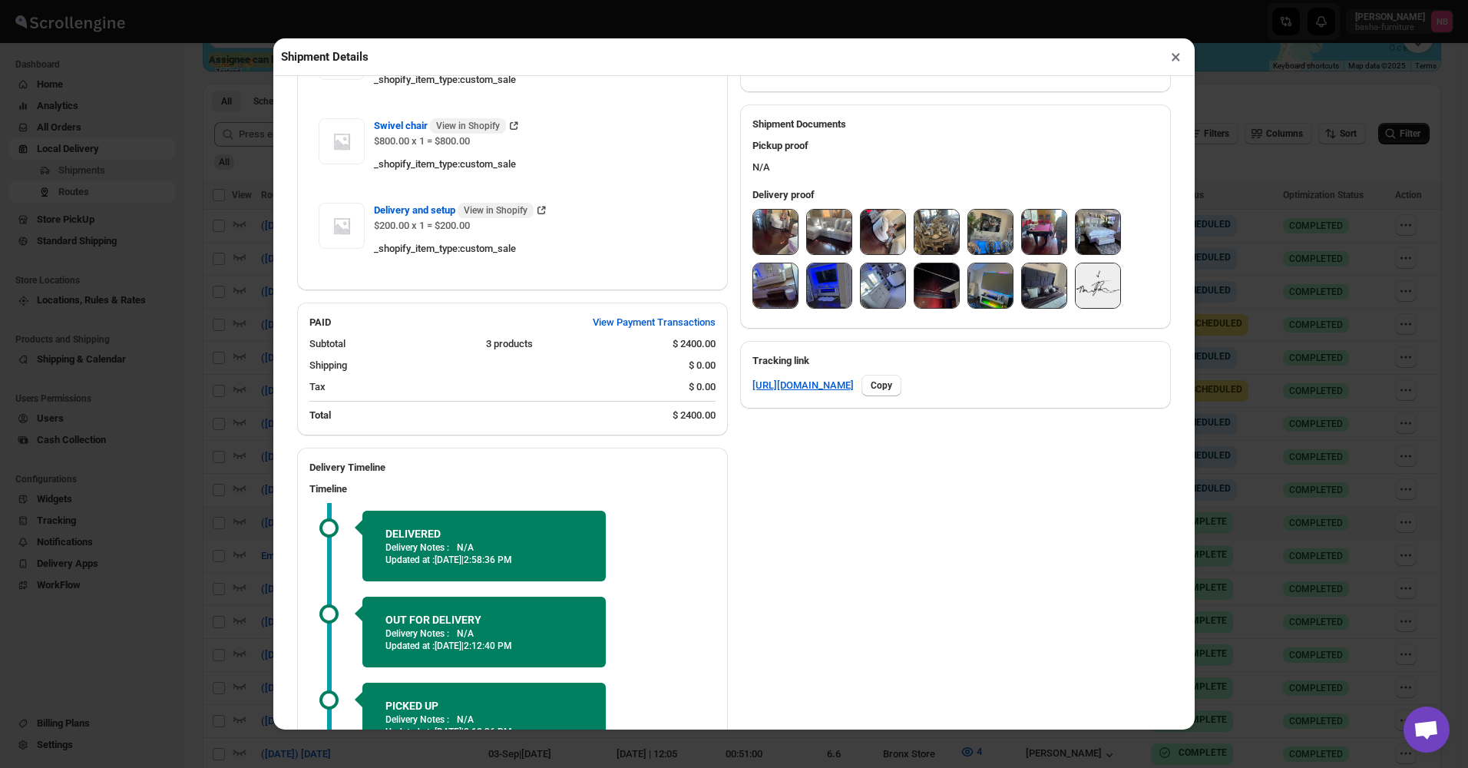
click at [1169, 59] on button "×" at bounding box center [1176, 57] width 22 height 22
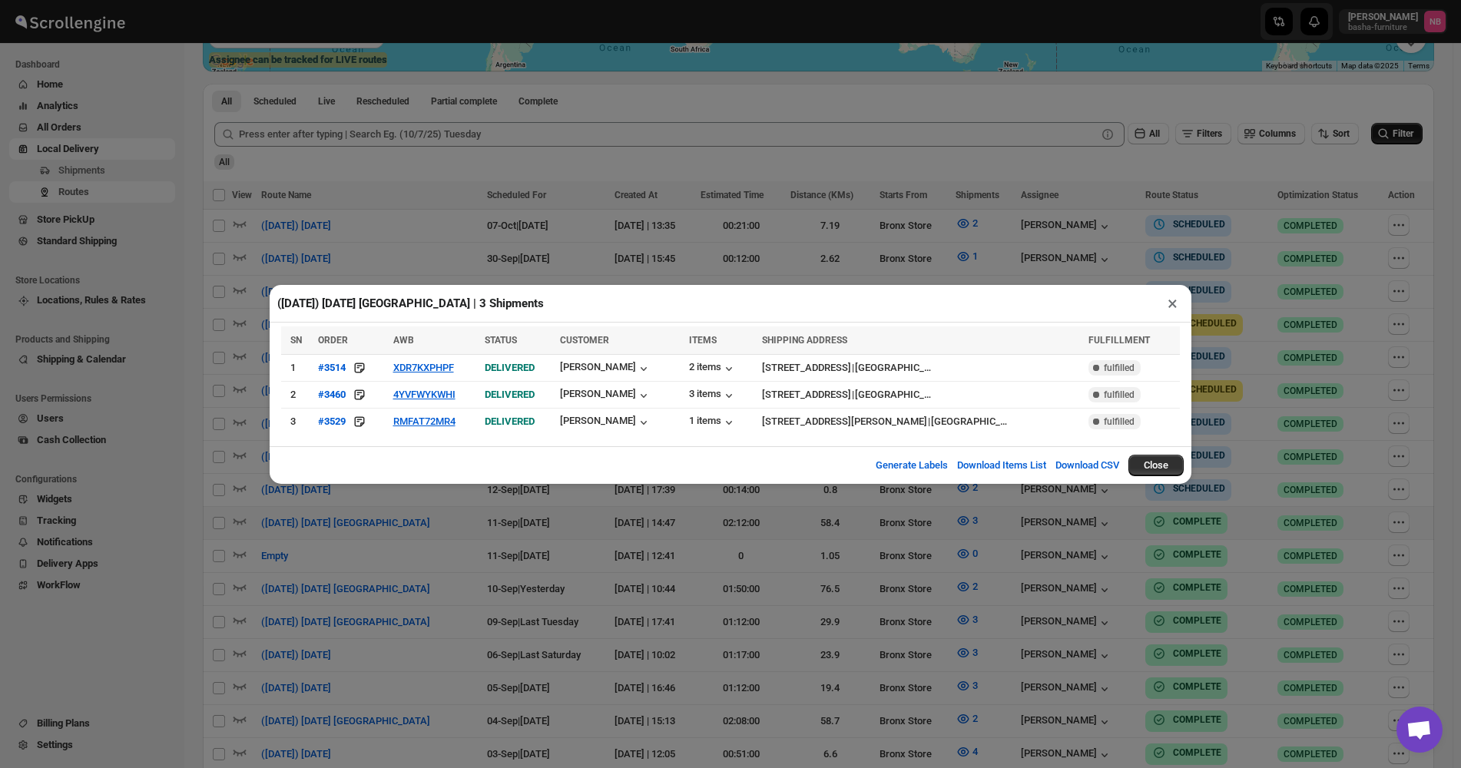
click at [1131, 226] on div "([DATE]) [DATE] [GEOGRAPHIC_DATA] | 3 Shipments × SN ORDER AWB STATUS CUSTOMER …" at bounding box center [730, 384] width 1461 height 768
